Goal: Find specific page/section: Find specific page/section

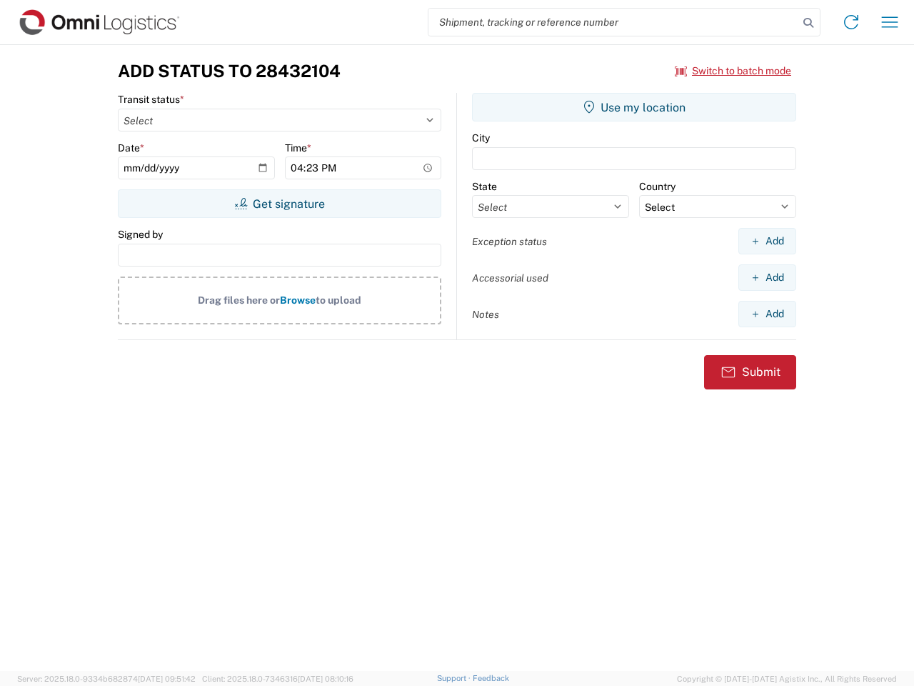
click at [614, 22] on input "search" at bounding box center [614, 22] width 370 height 27
click at [809, 23] on icon at bounding box center [809, 23] width 20 height 20
click at [852, 22] on icon at bounding box center [851, 22] width 23 height 23
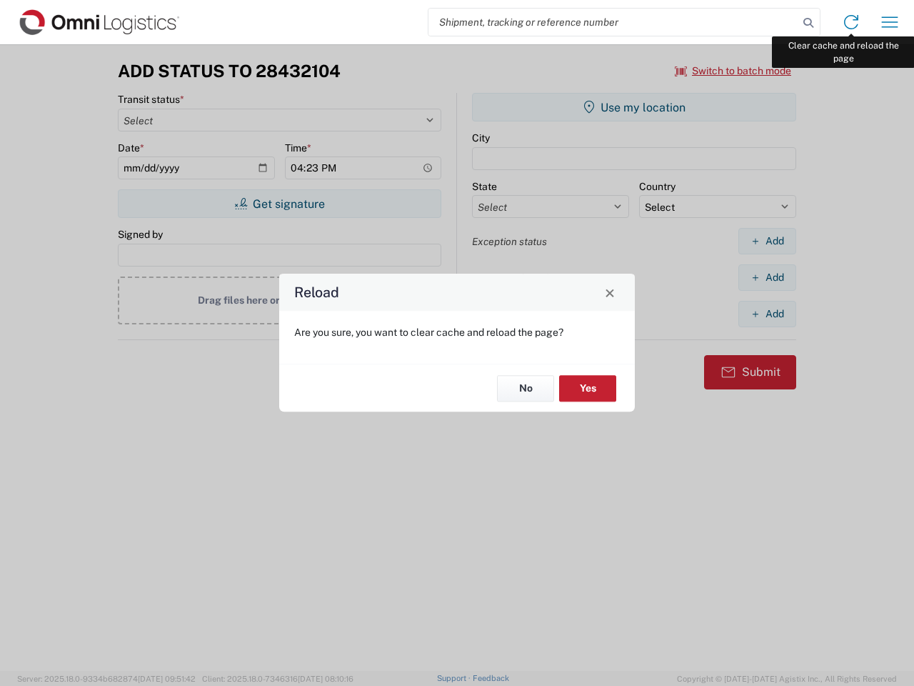
click at [890, 22] on div "Reload Are you sure, you want to clear cache and reload the page? No Yes" at bounding box center [457, 343] width 914 height 686
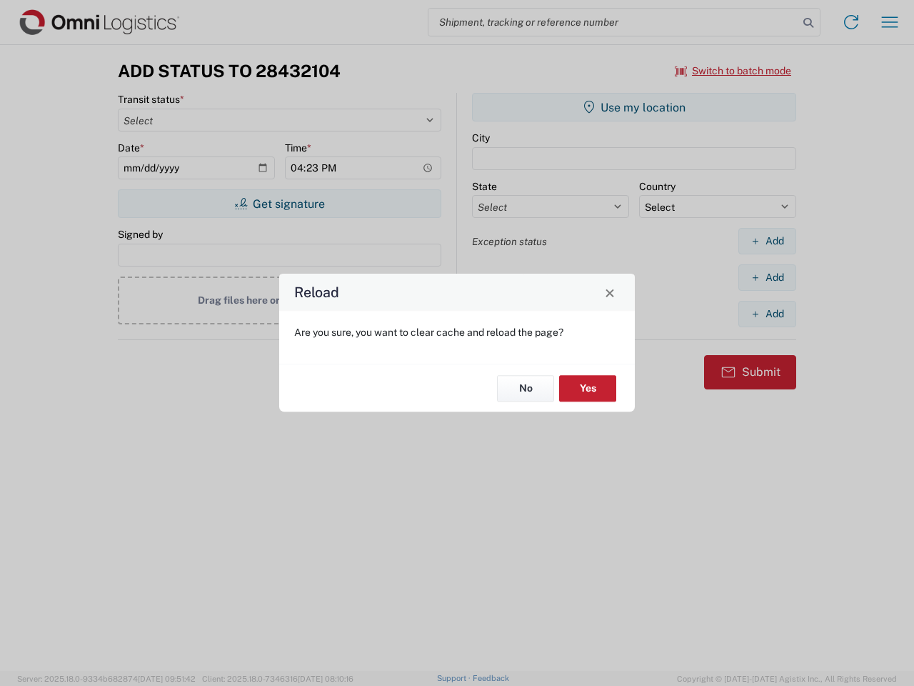
click at [734, 71] on div "Reload Are you sure, you want to clear cache and reload the page? No Yes" at bounding box center [457, 343] width 914 height 686
click at [279, 204] on div "Reload Are you sure, you want to clear cache and reload the page? No Yes" at bounding box center [457, 343] width 914 height 686
click at [634, 107] on div "Reload Are you sure, you want to clear cache and reload the page? No Yes" at bounding box center [457, 343] width 914 height 686
click at [767, 241] on div "Reload Are you sure, you want to clear cache and reload the page? No Yes" at bounding box center [457, 343] width 914 height 686
click at [767, 277] on div "Reload Are you sure, you want to clear cache and reload the page? No Yes" at bounding box center [457, 343] width 914 height 686
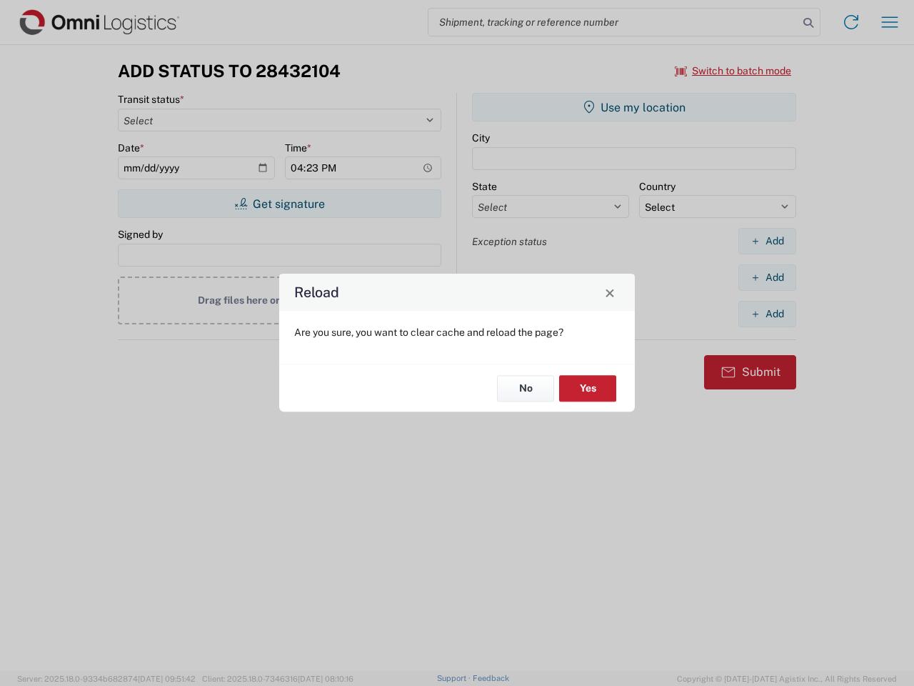
click at [767, 314] on div "Reload Are you sure, you want to clear cache and reload the page? No Yes" at bounding box center [457, 343] width 914 height 686
